Goal: Find contact information: Find contact information

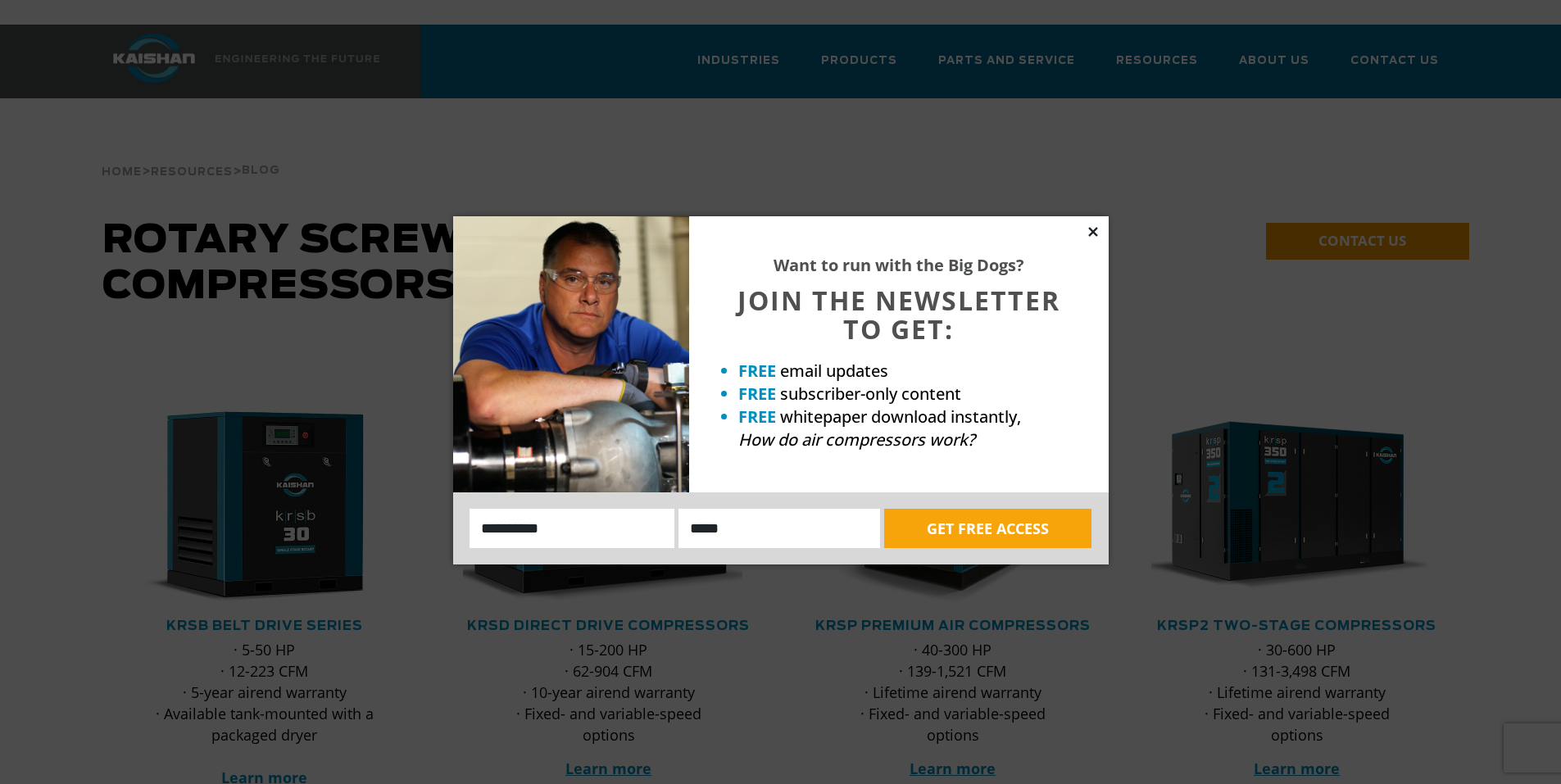
click at [1092, 232] on icon at bounding box center [1092, 230] width 9 height 9
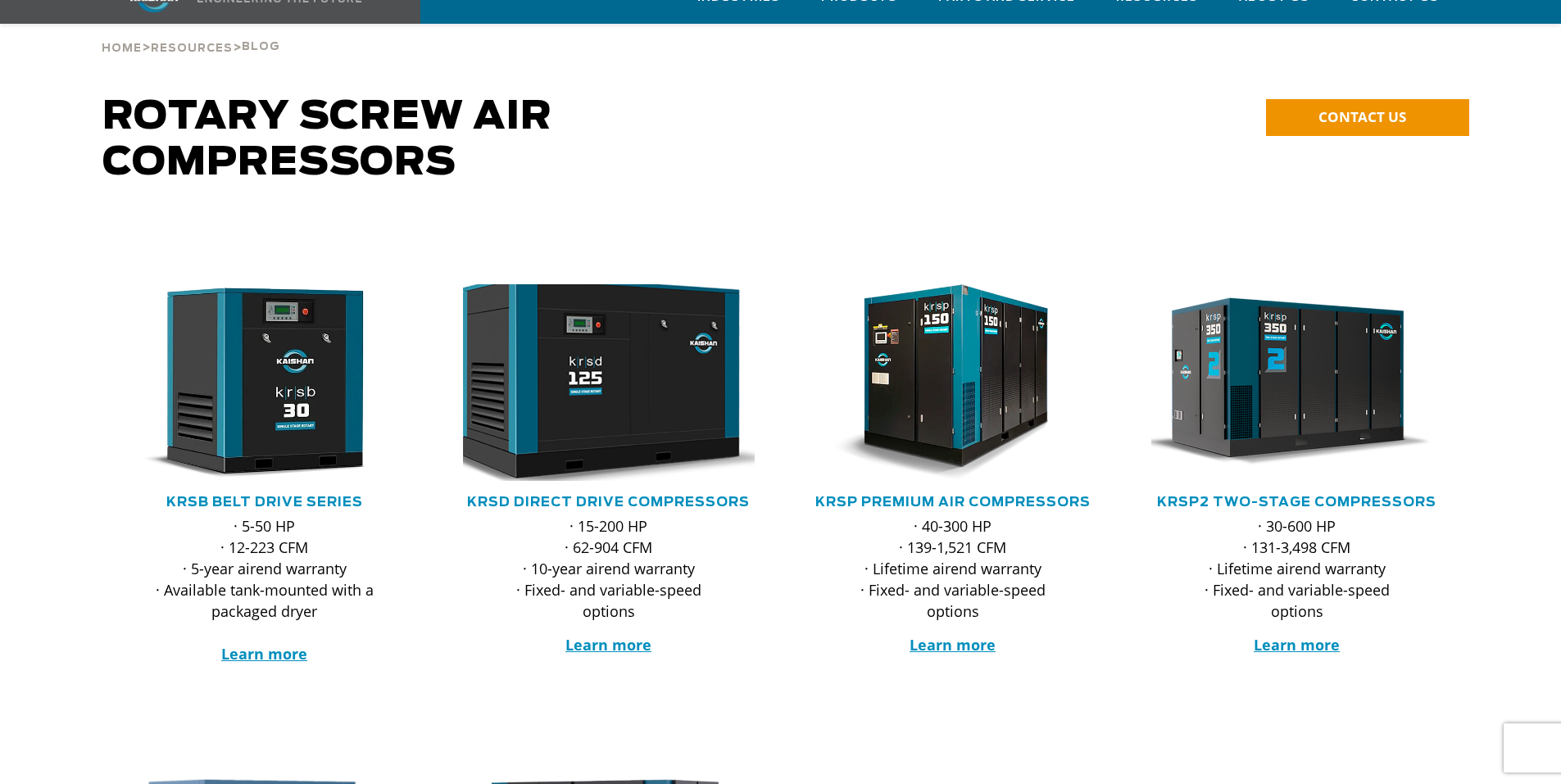
scroll to position [164, 0]
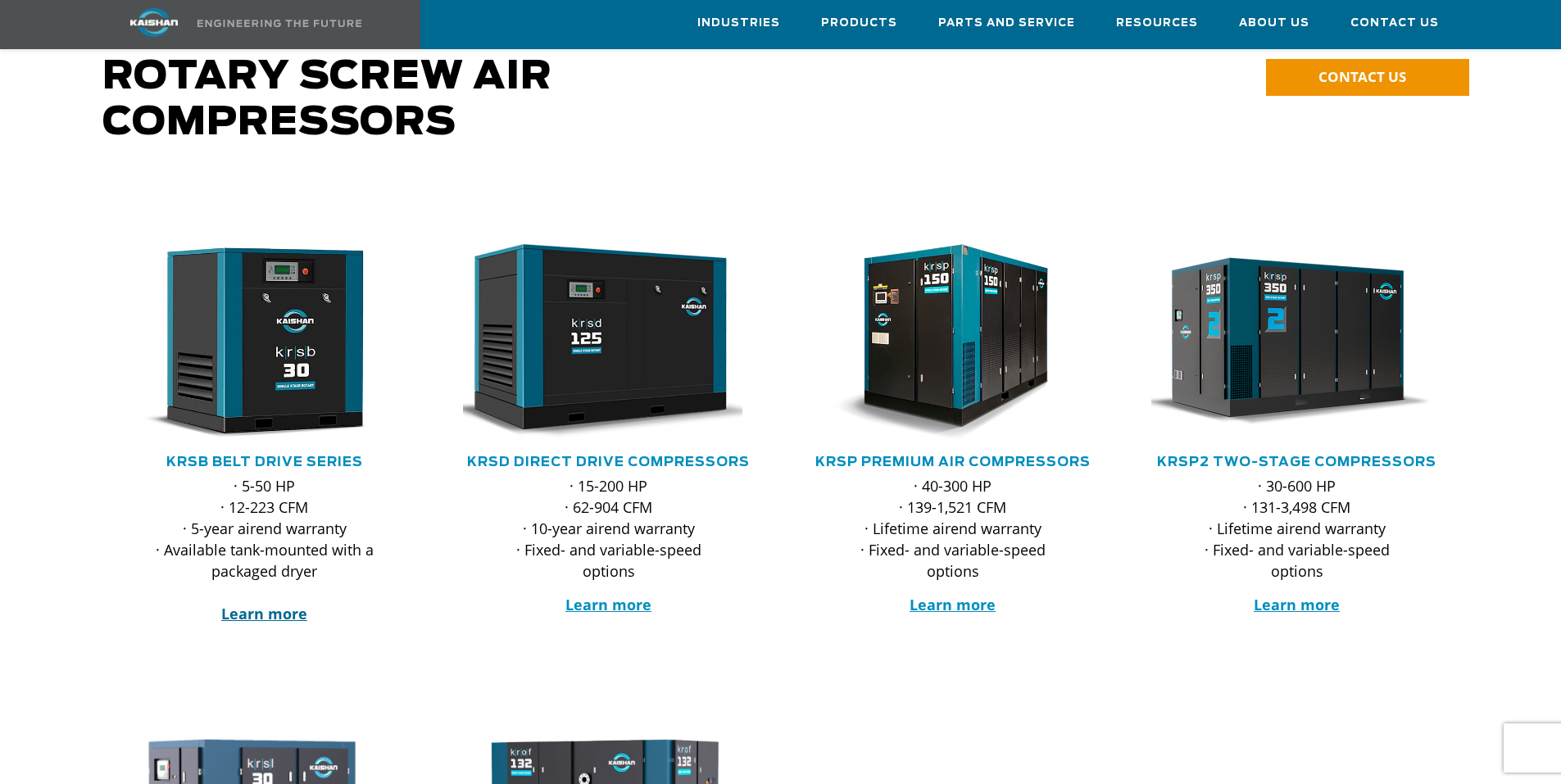
click at [274, 603] on strong "Learn more" at bounding box center [265, 613] width 86 height 20
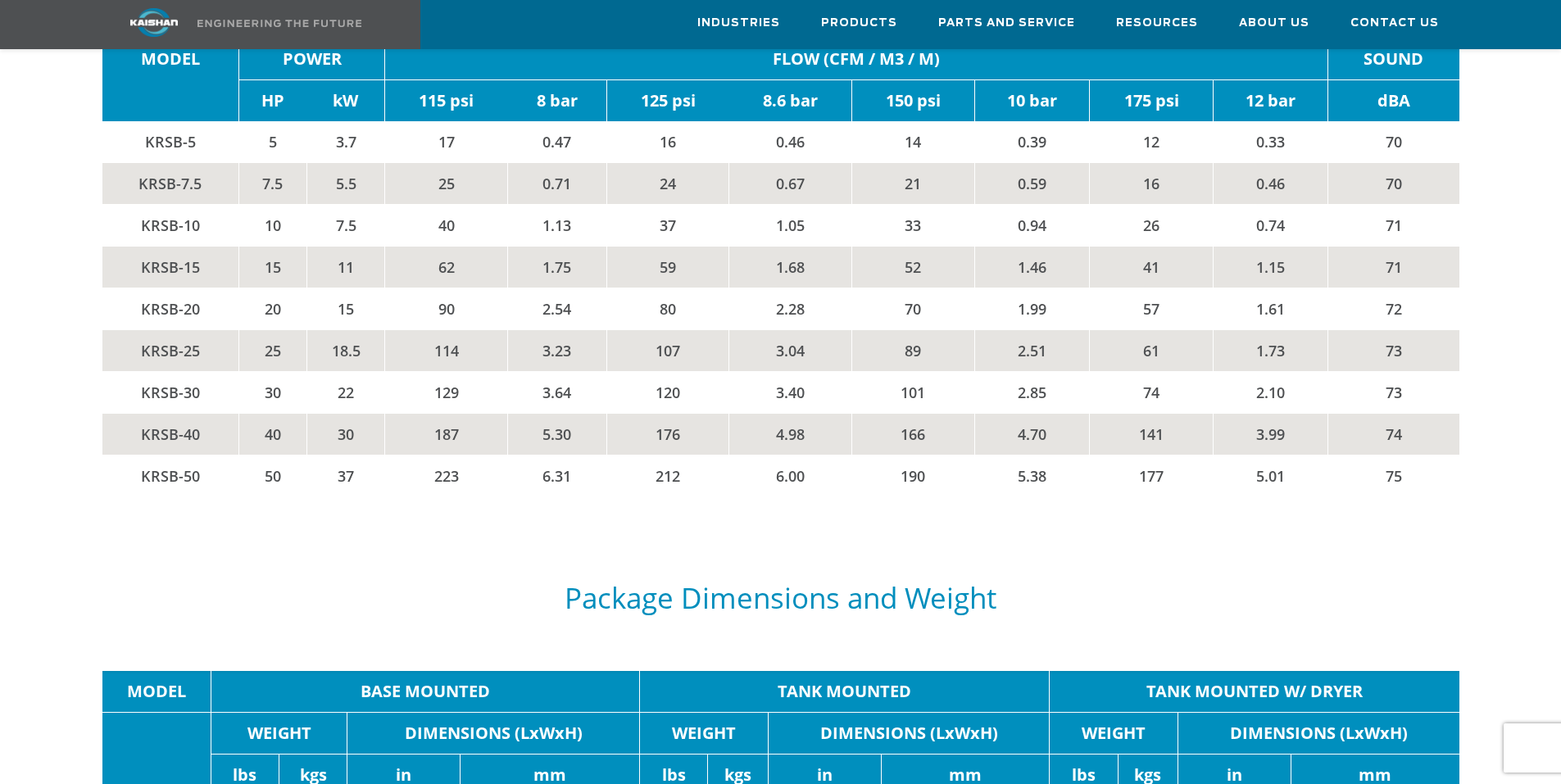
scroll to position [855, 0]
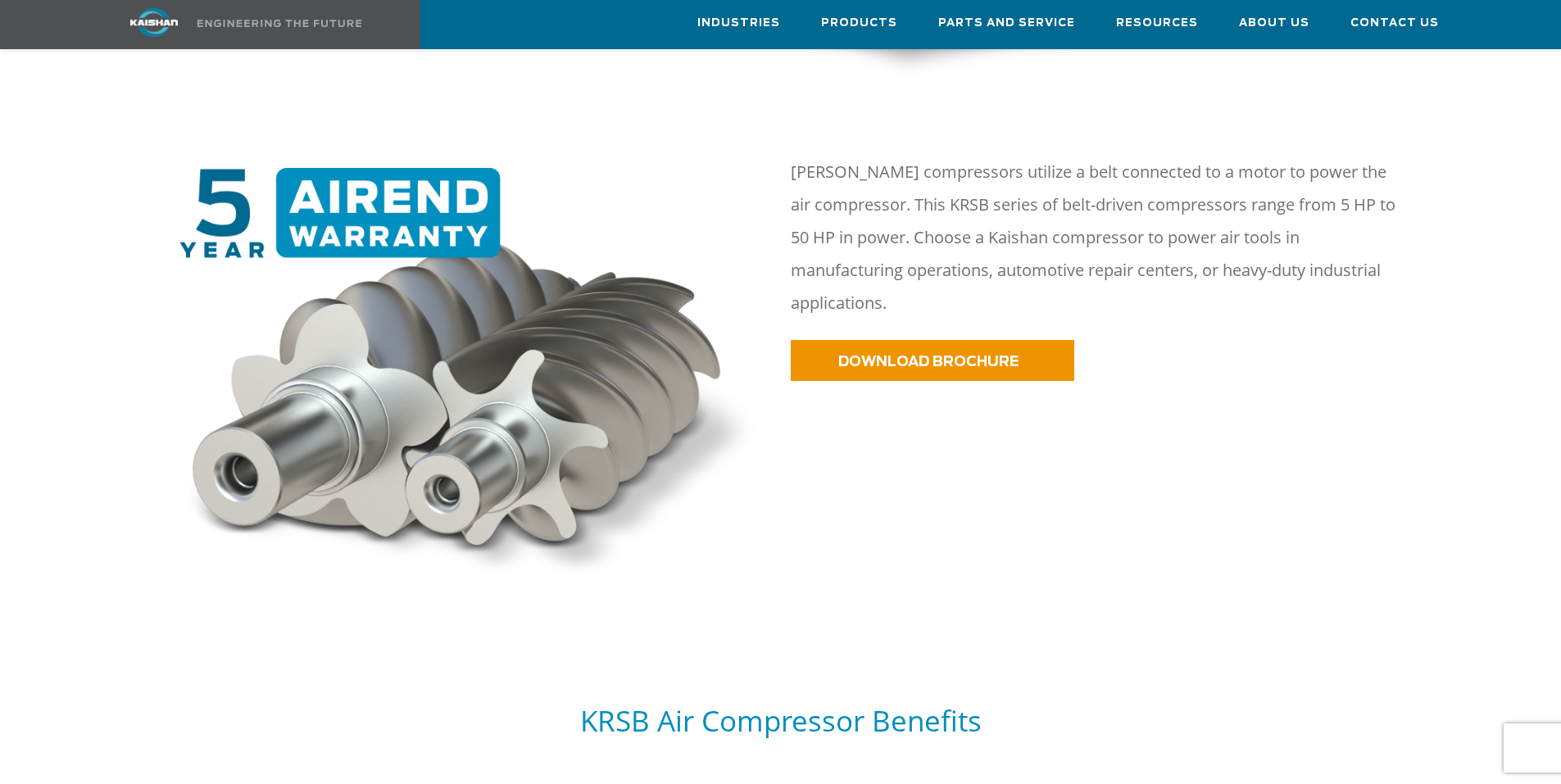
drag, startPoint x: 712, startPoint y: 621, endPoint x: 712, endPoint y: 268, distance: 353.0
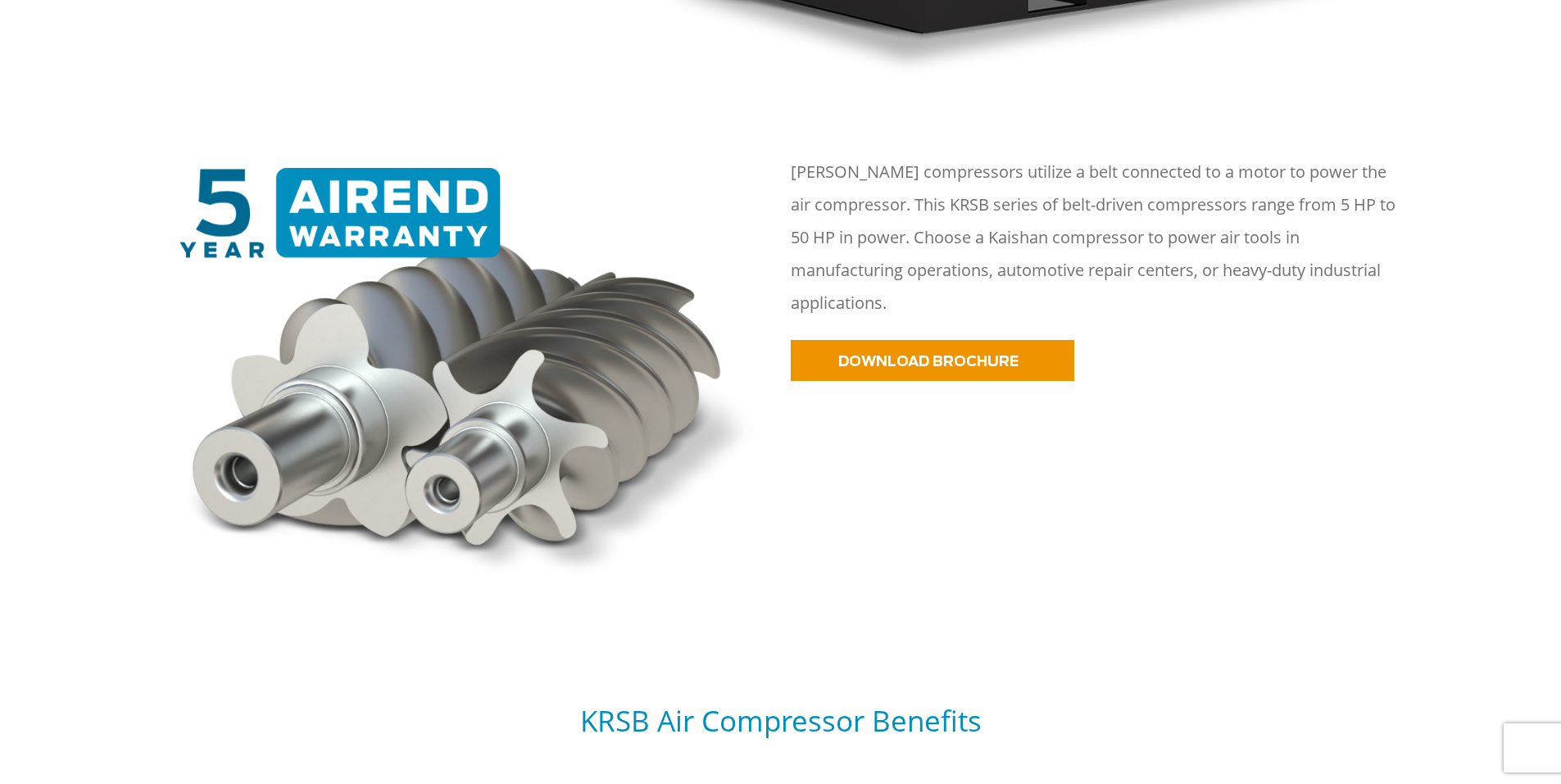
scroll to position [0, 0]
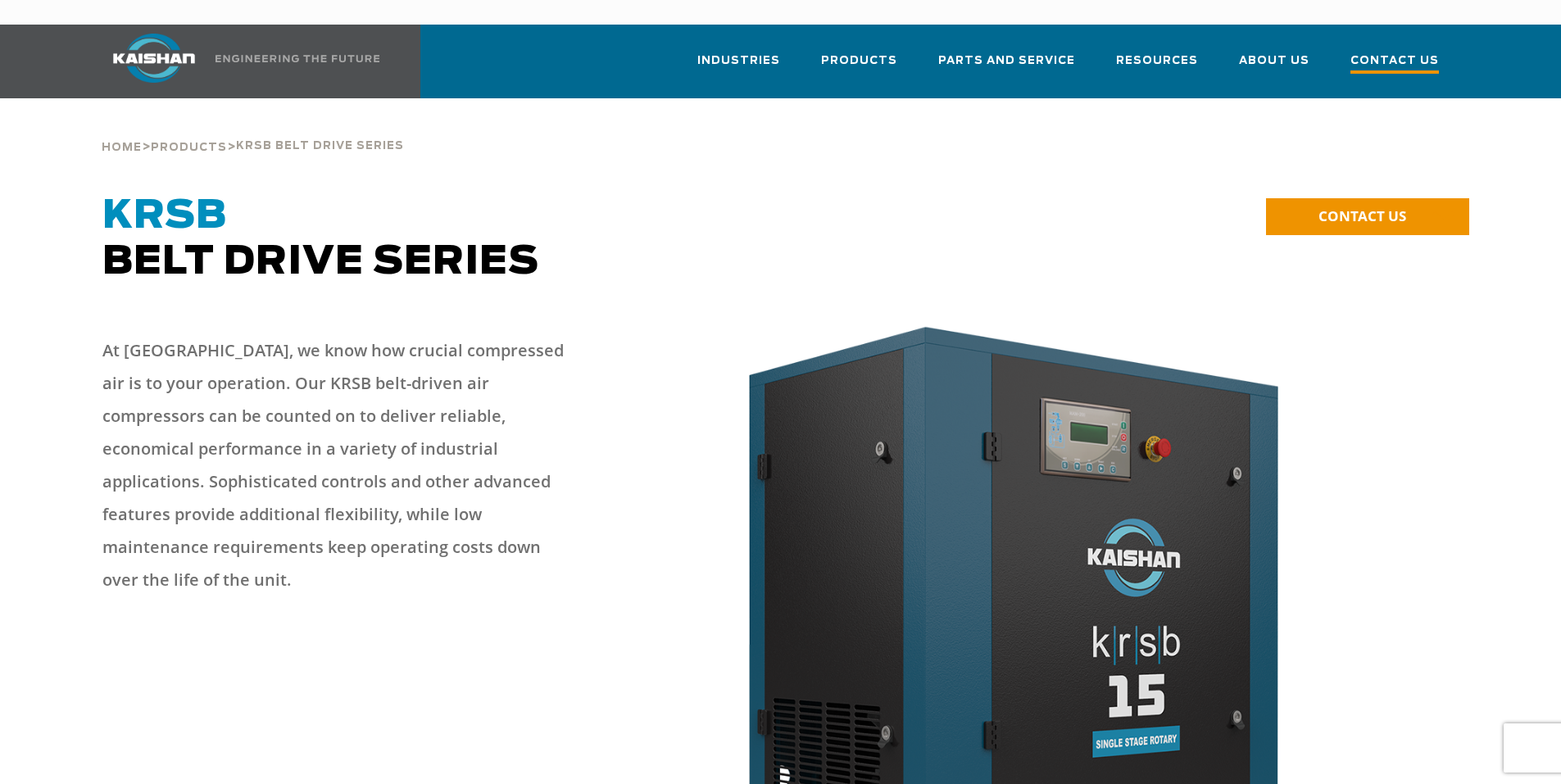
click at [1428, 52] on span "Contact Us" at bounding box center [1395, 62] width 89 height 22
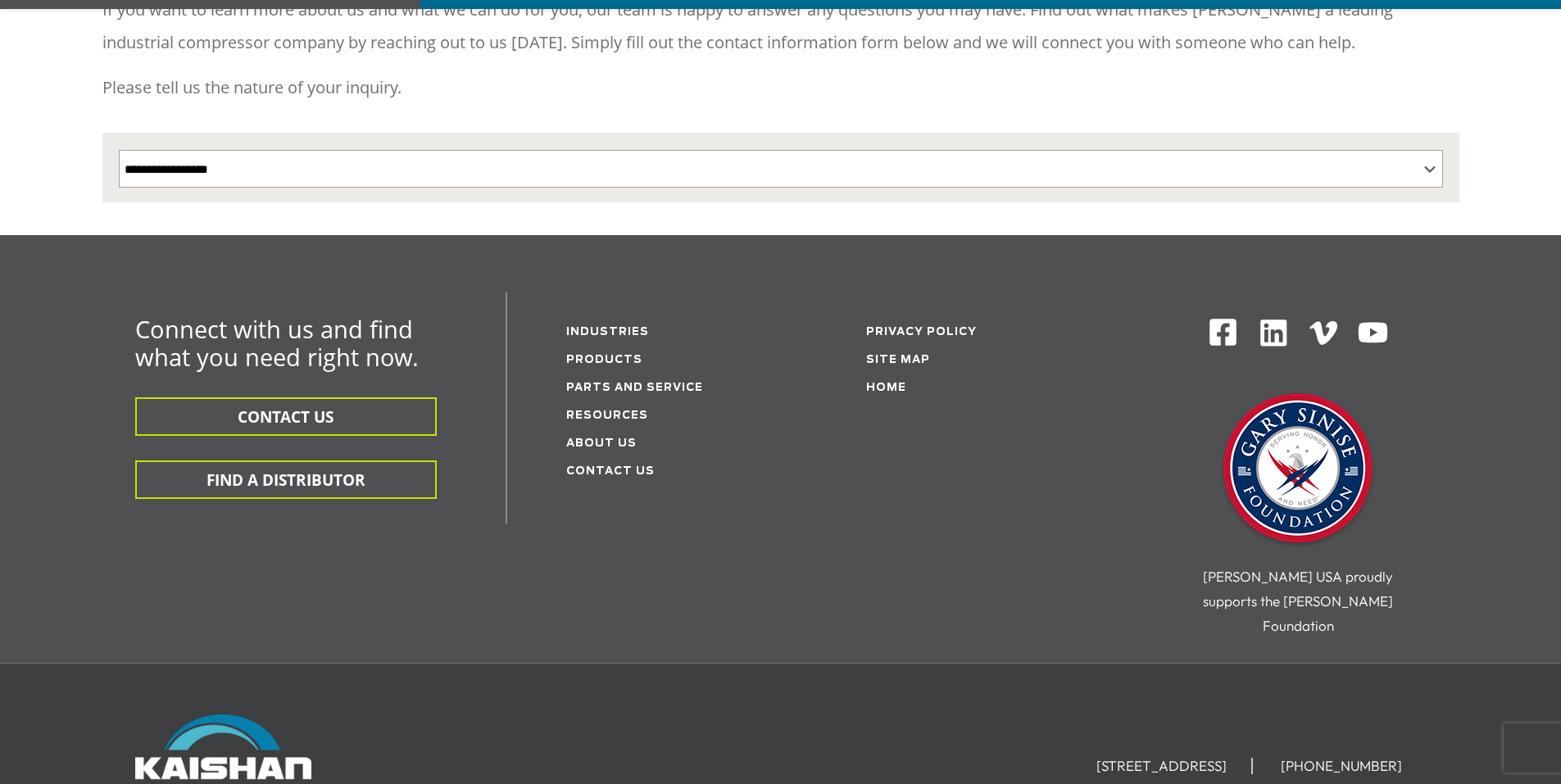
scroll to position [328, 0]
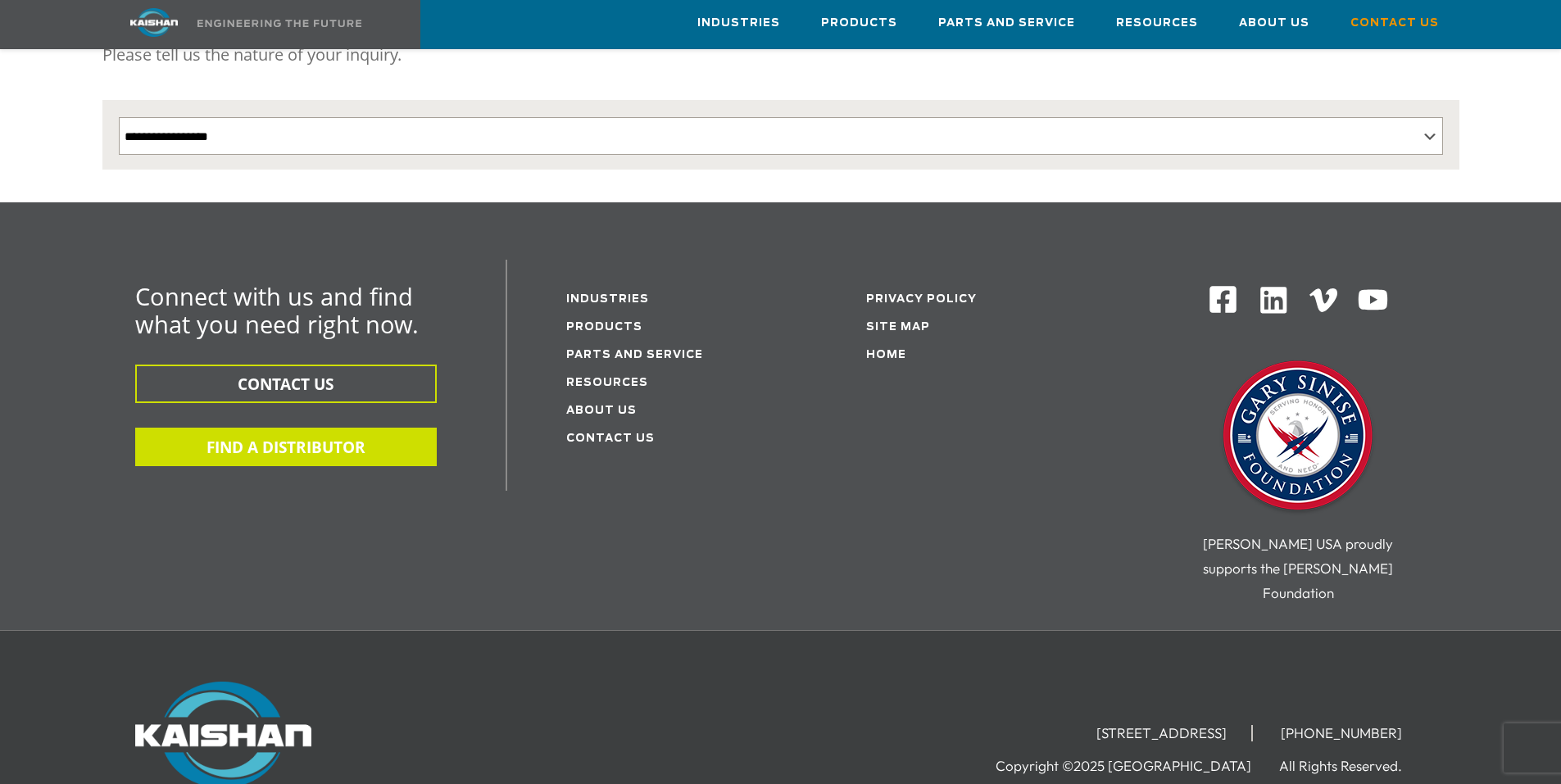
click at [345, 428] on button "FIND A DISTRIBUTOR" at bounding box center [285, 446] width 302 height 38
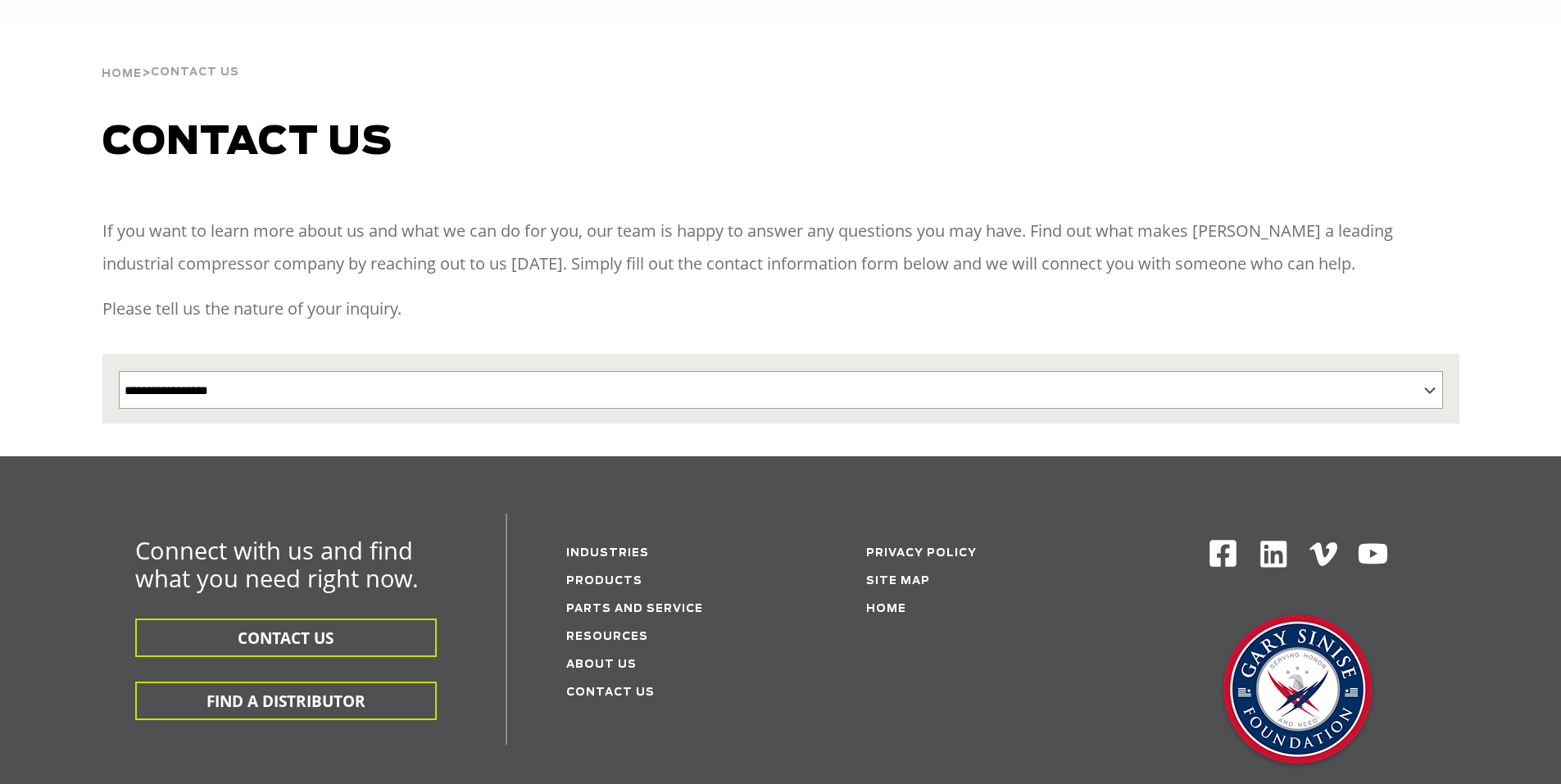
select select "**********"
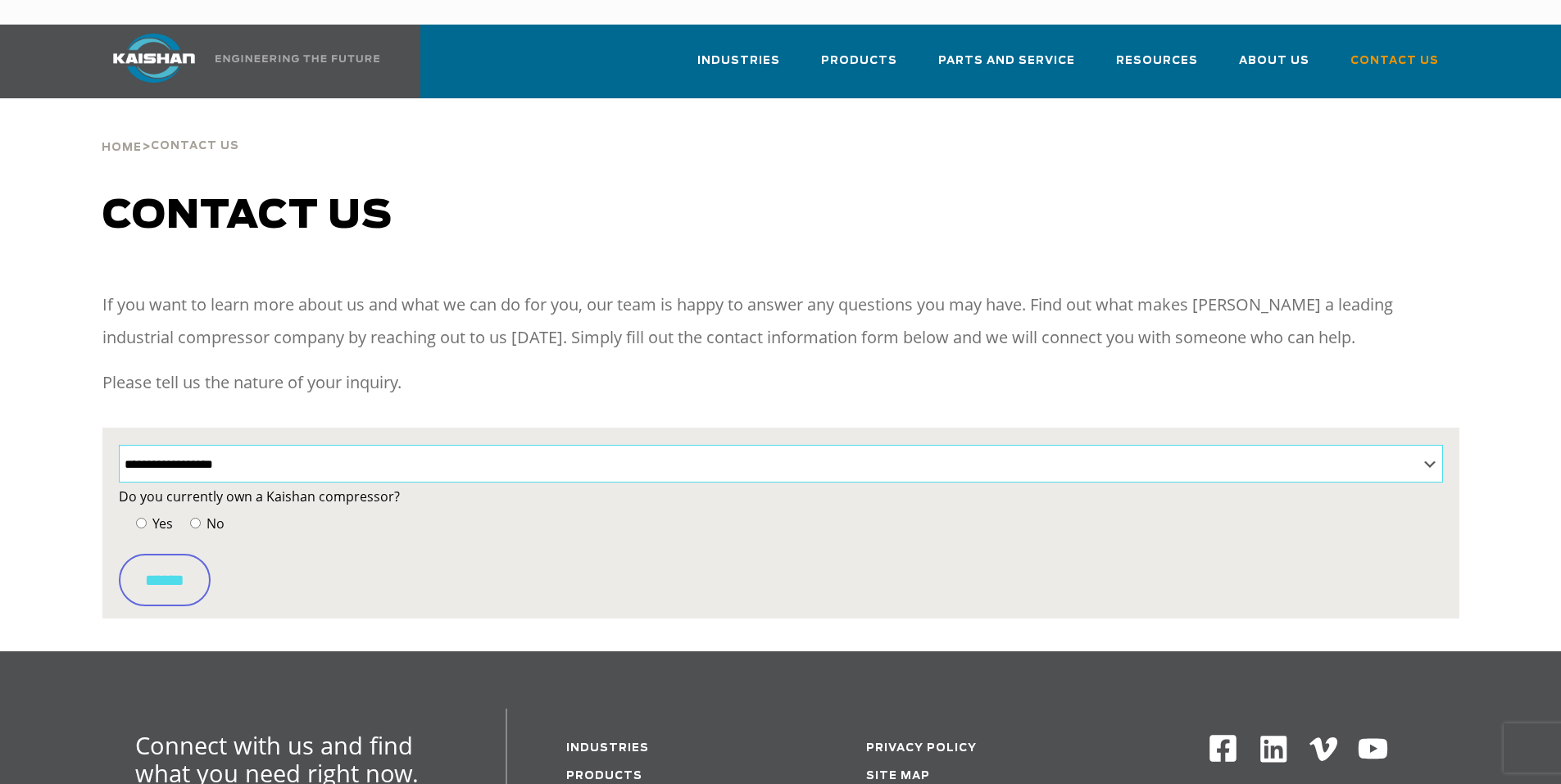
click at [1434, 445] on select "**********" at bounding box center [781, 464] width 1325 height 38
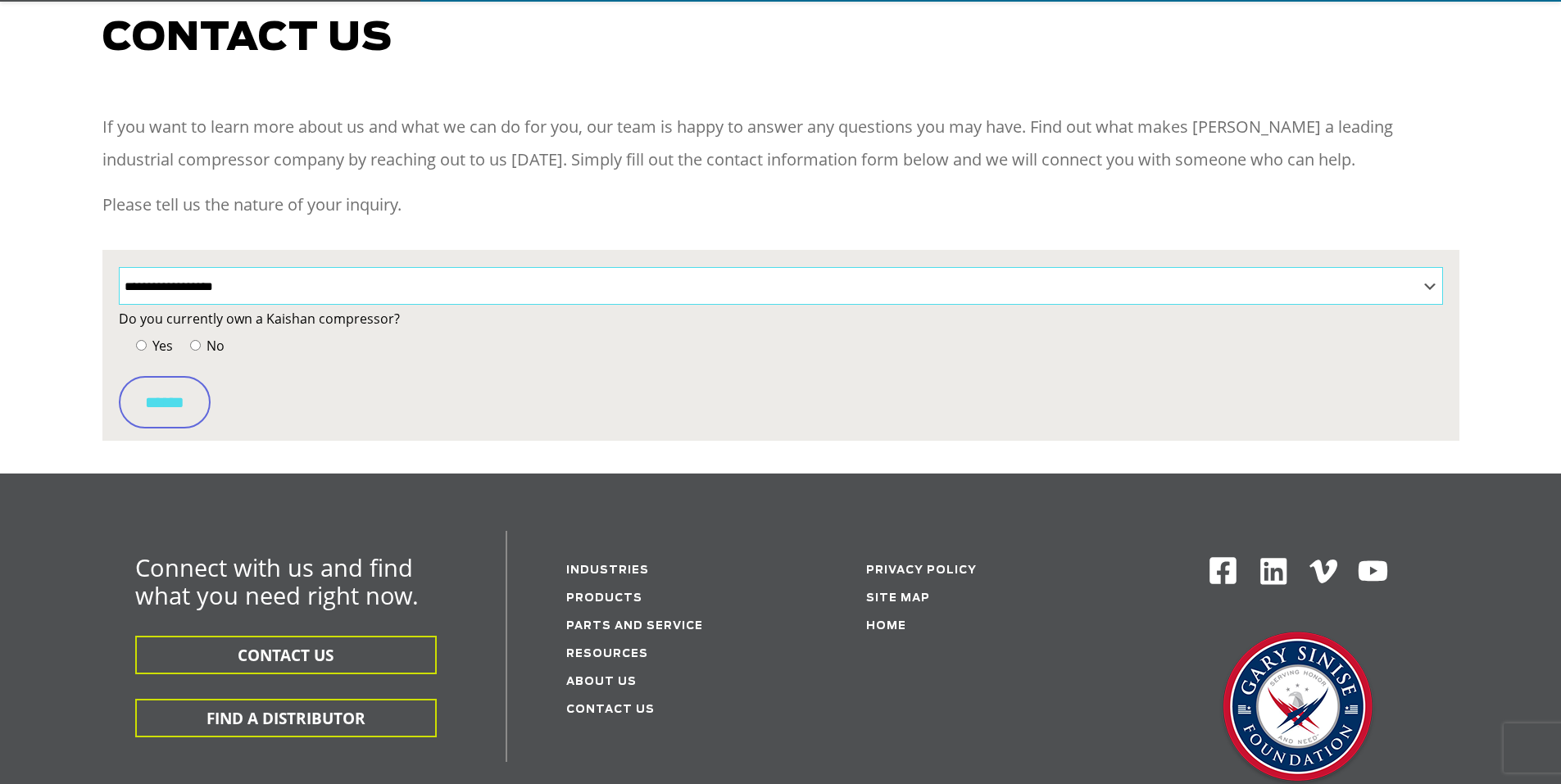
scroll to position [272, 0]
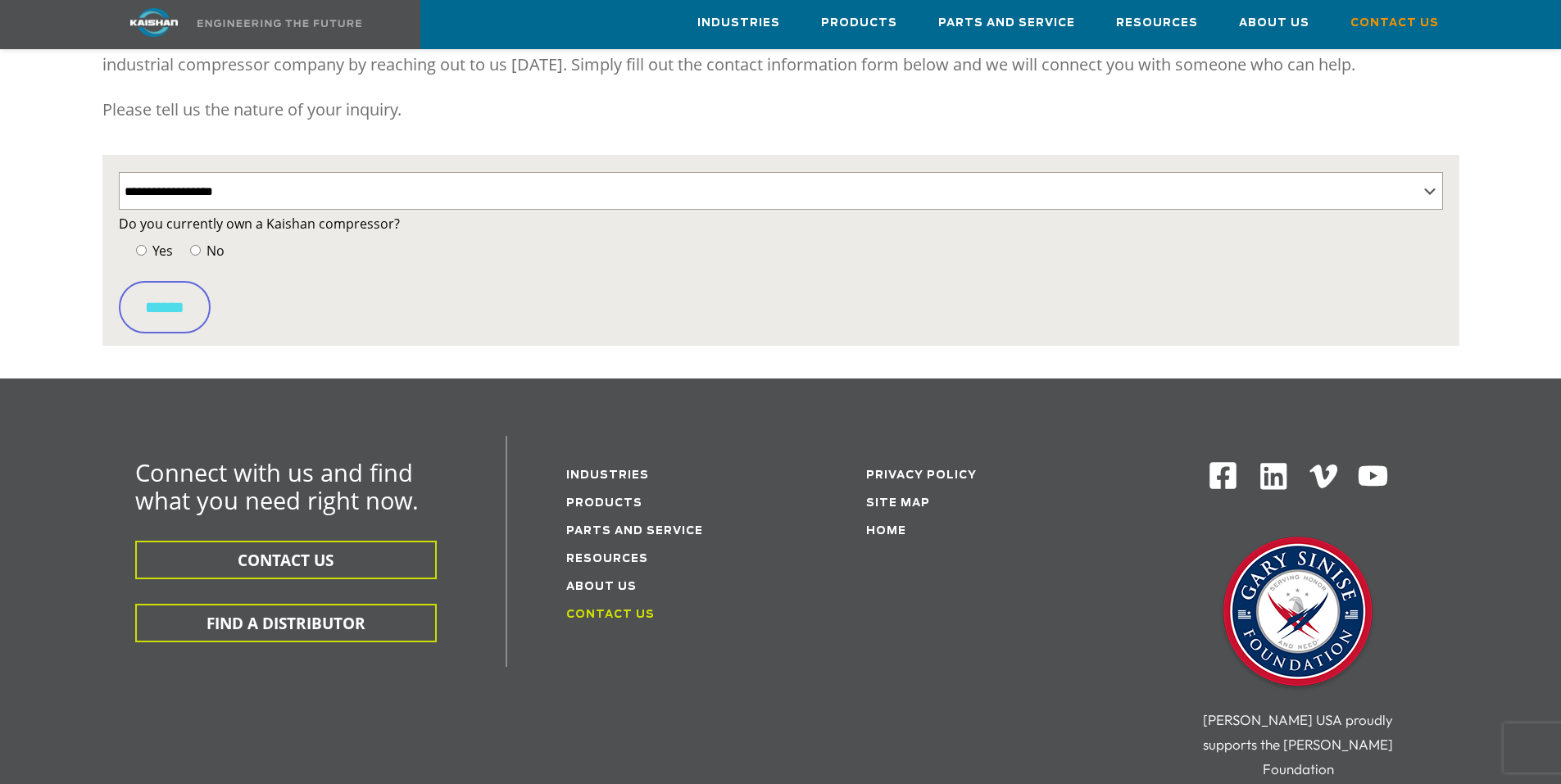
click at [609, 609] on link "Contact Us" at bounding box center [611, 614] width 89 height 11
